Goal: Navigation & Orientation: Find specific page/section

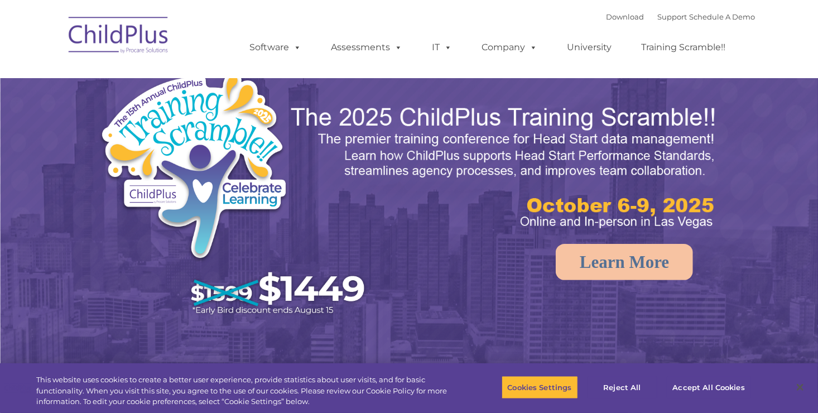
select select "MEDIUM"
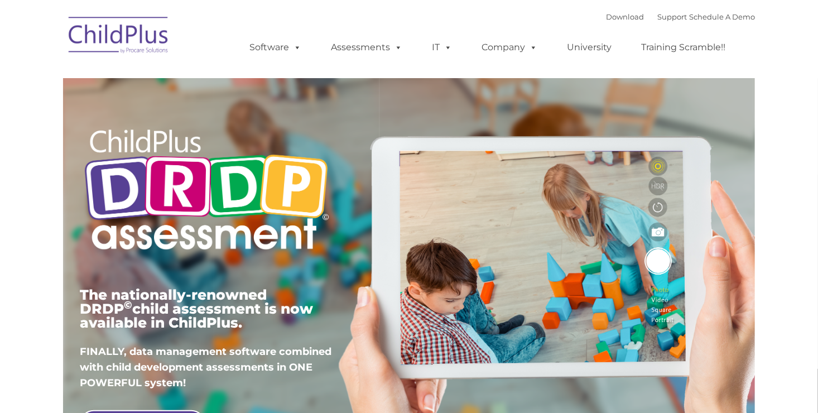
type input ""
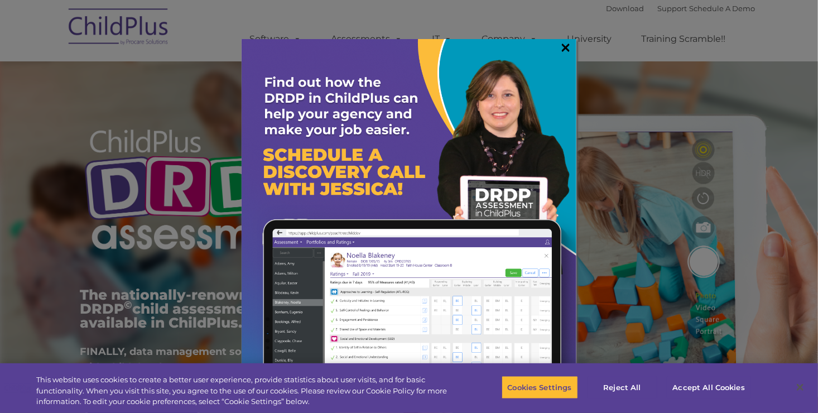
click at [568, 47] on link "×" at bounding box center [565, 47] width 13 height 11
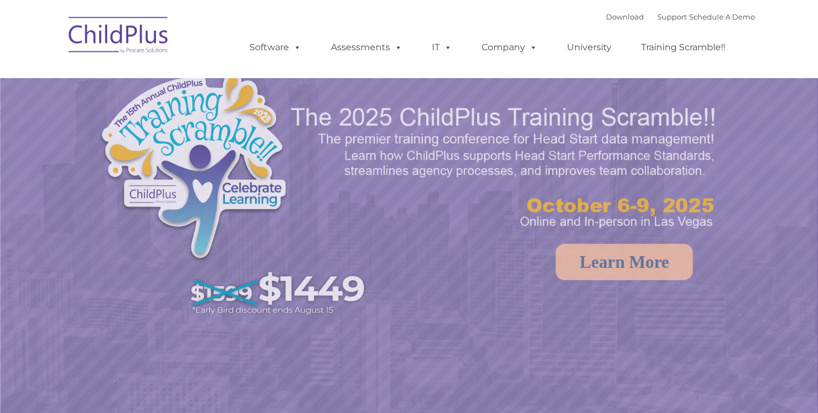
select select "MEDIUM"
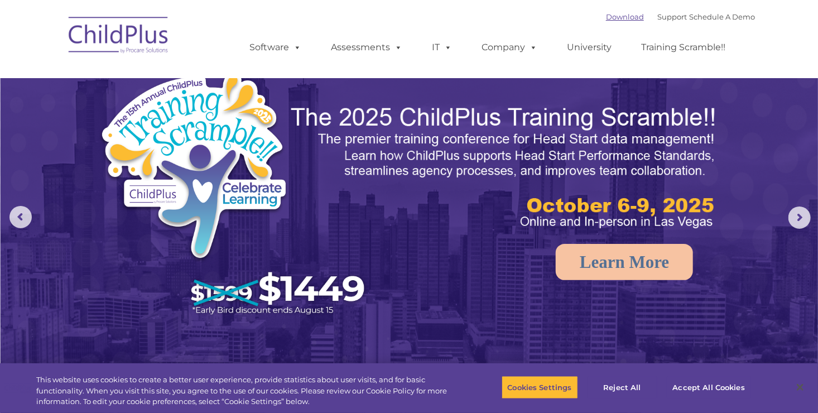
click at [615, 18] on link "Download" at bounding box center [625, 16] width 38 height 9
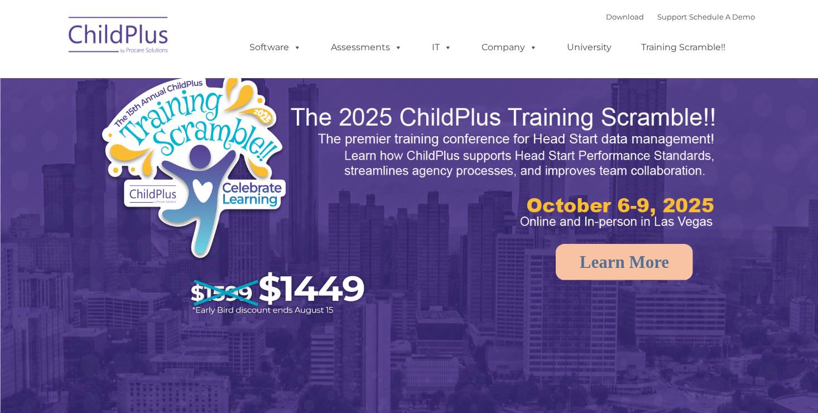
select select "MEDIUM"
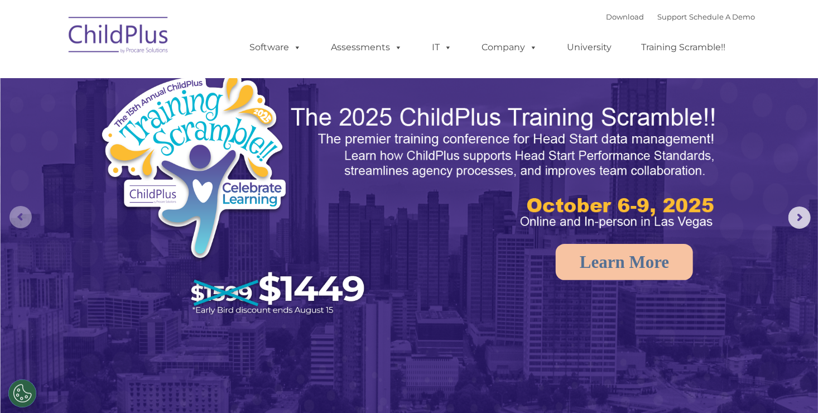
click at [21, 216] on rs-arrow at bounding box center [20, 217] width 22 height 22
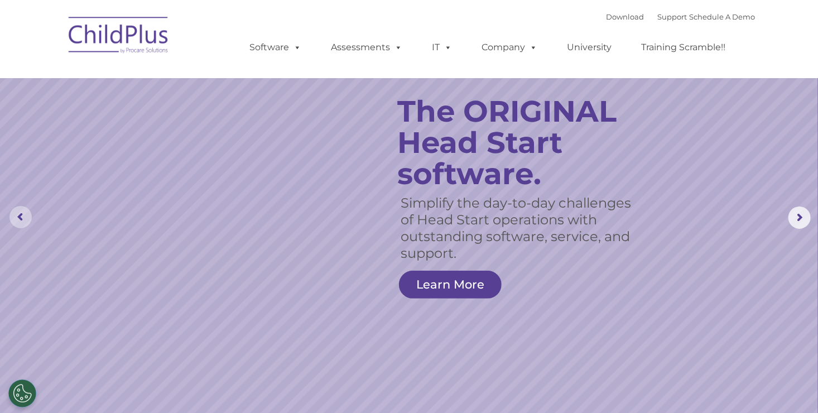
click at [17, 207] on rs-arrow at bounding box center [20, 217] width 22 height 22
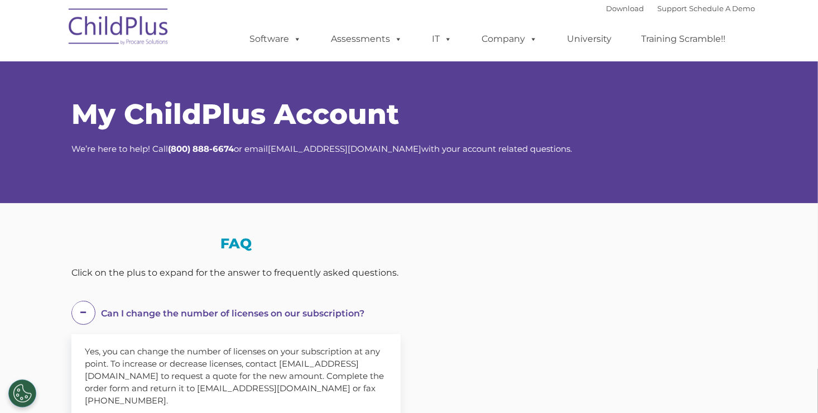
select select "MEDIUM"
